Goal: Task Accomplishment & Management: Use online tool/utility

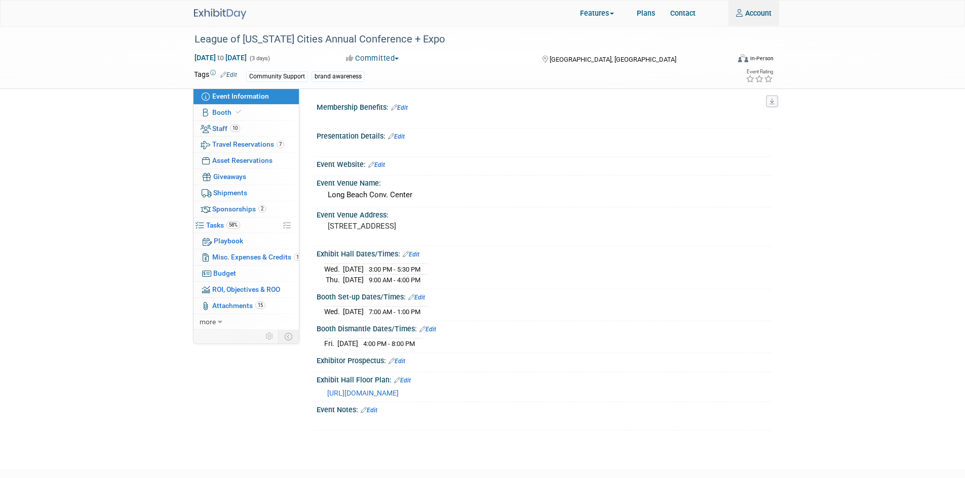
click at [207, 11] on img at bounding box center [220, 14] width 52 height 11
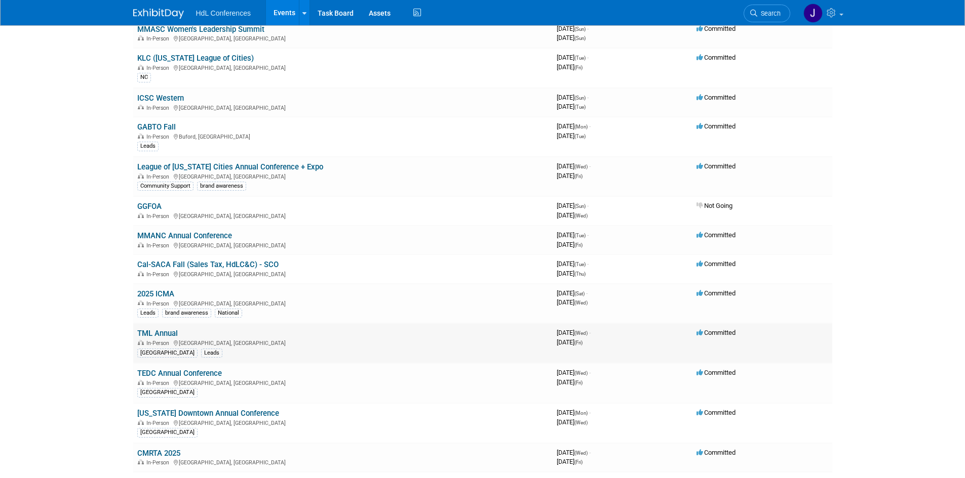
scroll to position [152, 0]
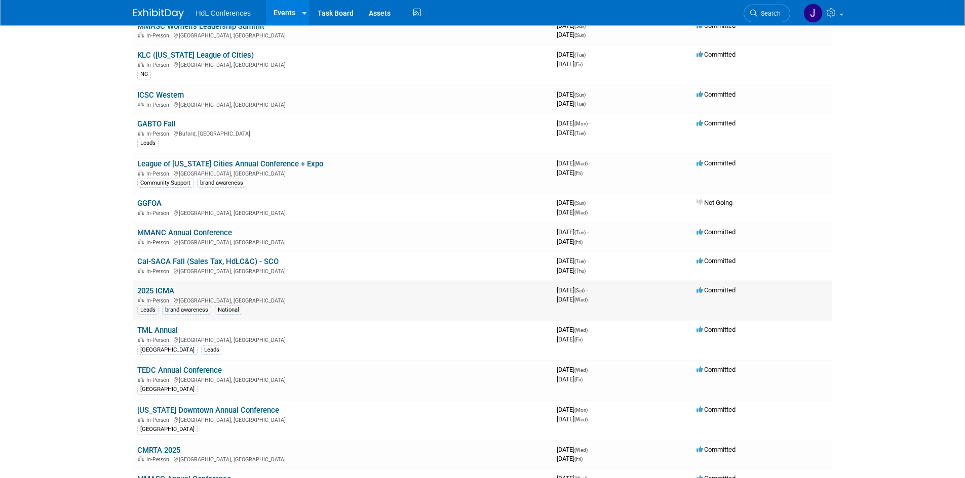
click at [166, 293] on link "2025 ICMA" at bounding box center [155, 291] width 37 height 9
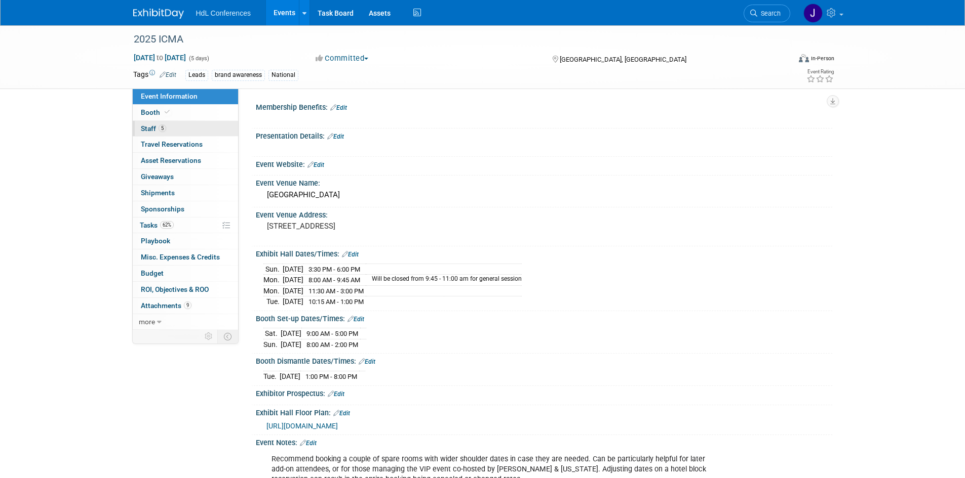
click at [183, 136] on link "5 Staff 5" at bounding box center [185, 129] width 105 height 16
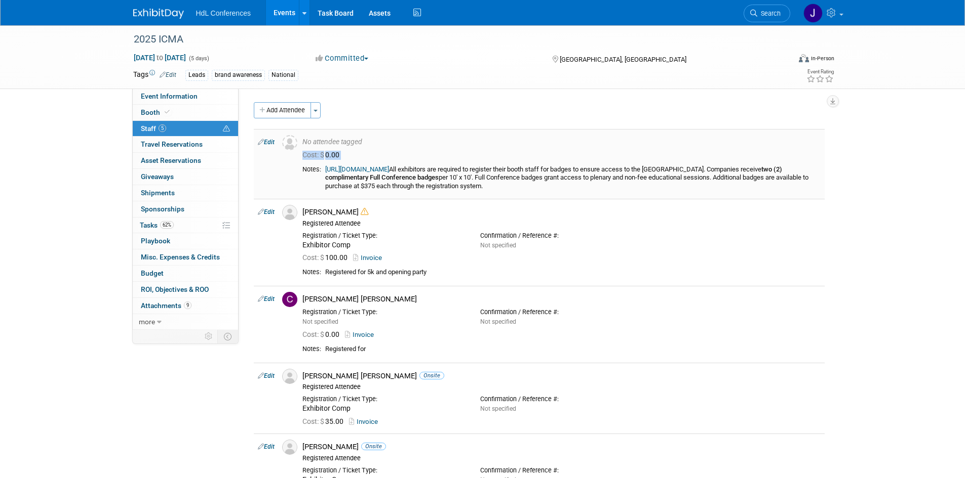
drag, startPoint x: 540, startPoint y: 195, endPoint x: 488, endPoint y: 140, distance: 75.6
click at [488, 140] on td "No attendee tagged Cost: $ 0.00" at bounding box center [561, 164] width 526 height 70
click at [471, 122] on div "Add Attendee Toggle Dropdown Quick -Tag Attendees Apply X (me) select all cancel" at bounding box center [539, 311] width 571 height 419
